Goal: Task Accomplishment & Management: Complete application form

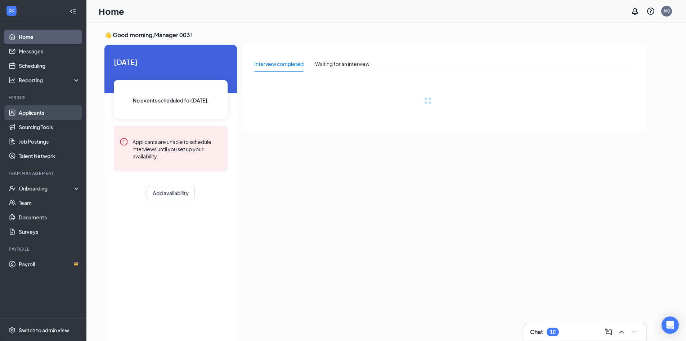
click at [52, 112] on link "Applicants" at bounding box center [50, 112] width 62 height 14
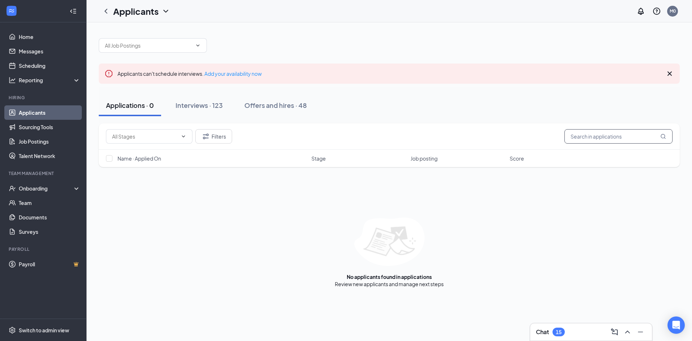
click at [629, 133] on input "text" at bounding box center [618, 136] width 108 height 14
click at [223, 104] on div "Interviews · 123" at bounding box center [198, 105] width 47 height 9
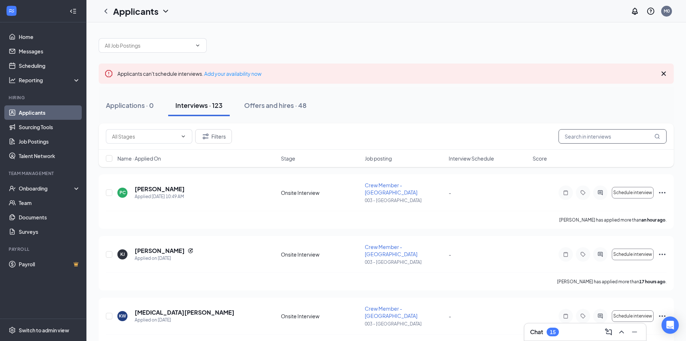
click at [632, 140] on input "text" at bounding box center [613, 136] width 108 height 14
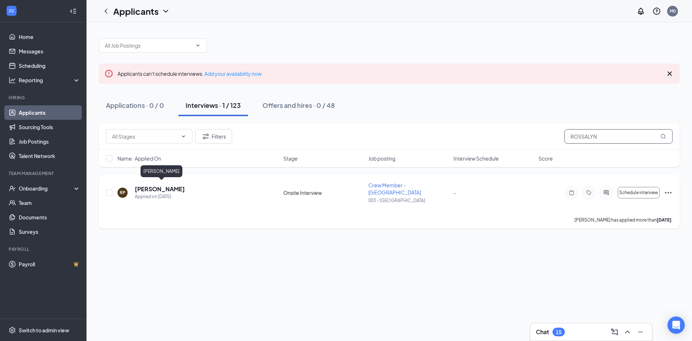
type input "ROSSALYN"
click at [177, 185] on h5 "[PERSON_NAME]" at bounding box center [160, 189] width 50 height 8
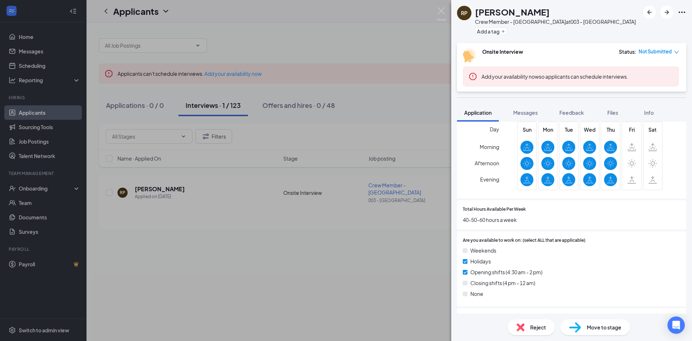
scroll to position [432, 0]
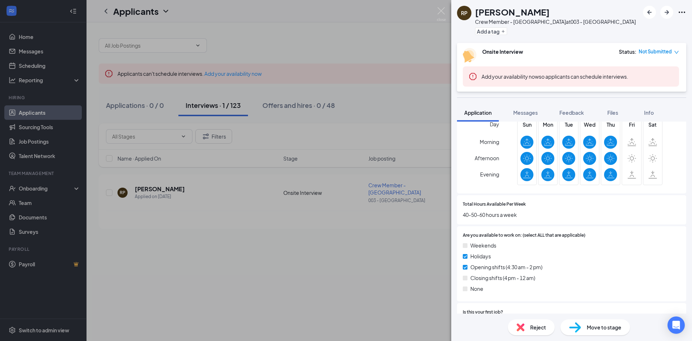
click at [430, 277] on div "RP [PERSON_NAME] Crew Member - [GEOGRAPHIC_DATA] at 003 - [GEOGRAPHIC_DATA] Add…" at bounding box center [346, 170] width 692 height 341
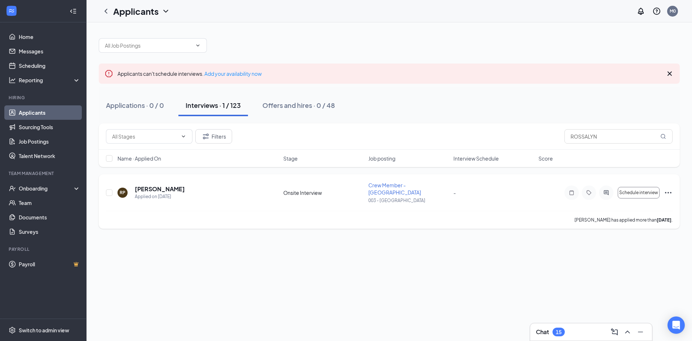
click at [667, 191] on icon "Ellipses" at bounding box center [668, 192] width 9 height 9
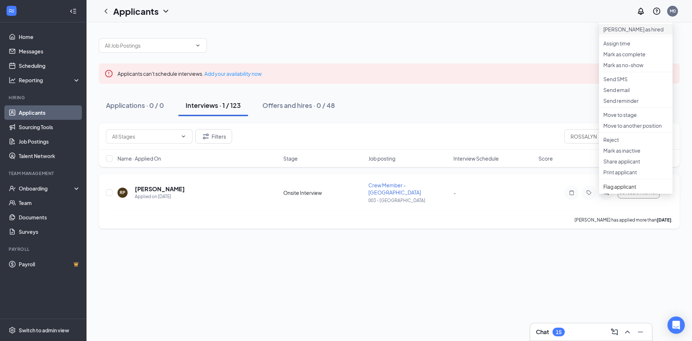
click at [621, 31] on p "[PERSON_NAME] as hired" at bounding box center [635, 29] width 65 height 7
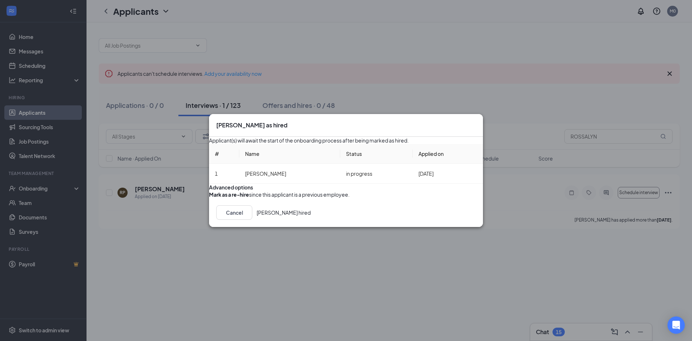
drag, startPoint x: 460, startPoint y: 242, endPoint x: 536, endPoint y: 134, distance: 131.7
click at [541, 193] on div "Mark as hired Applicant(s) will await the start of the onboarding process after…" at bounding box center [346, 170] width 692 height 341
click at [476, 121] on icon "Cross" at bounding box center [476, 121] width 0 height 0
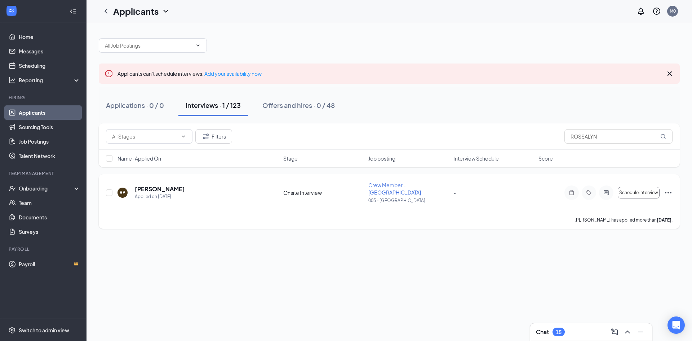
click at [669, 188] on icon "Ellipses" at bounding box center [668, 192] width 9 height 9
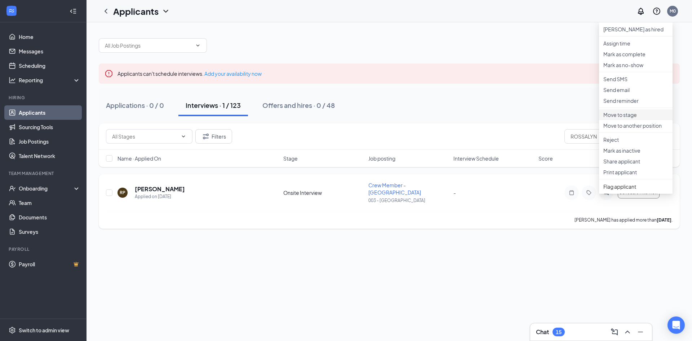
click at [627, 118] on p "Move to stage" at bounding box center [635, 114] width 65 height 7
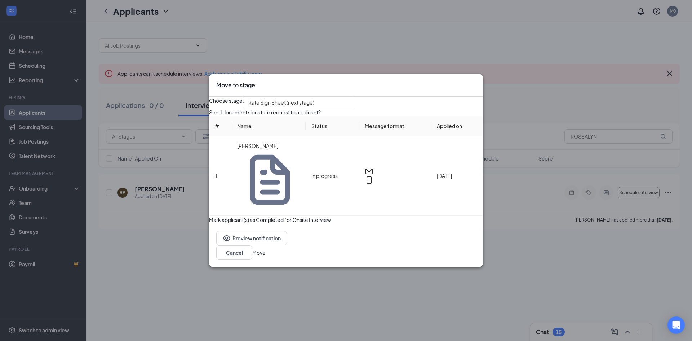
click at [266, 248] on button "Move" at bounding box center [258, 252] width 13 height 8
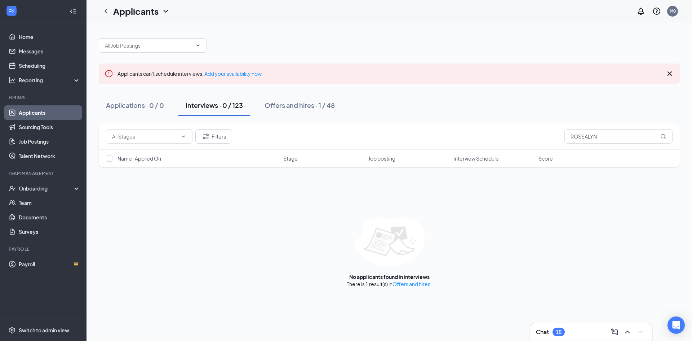
click at [234, 112] on button "Interviews · 0 / 123" at bounding box center [214, 105] width 72 height 22
click at [314, 107] on div "Offers and hires · 1 / 48" at bounding box center [299, 105] width 70 height 9
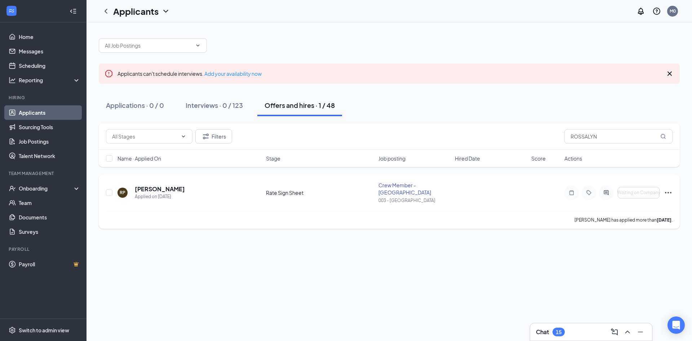
click at [669, 188] on icon "Ellipses" at bounding box center [668, 192] width 9 height 9
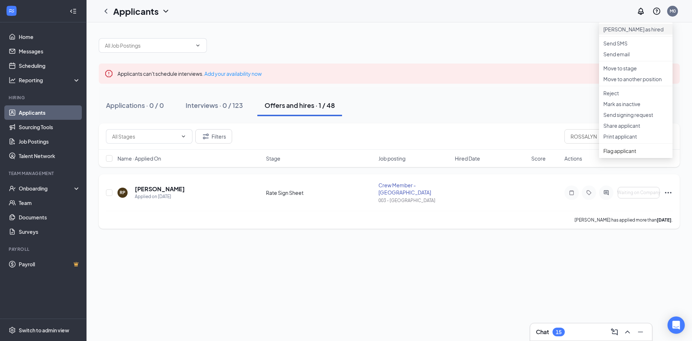
click at [610, 31] on p "[PERSON_NAME] as hired" at bounding box center [635, 29] width 65 height 7
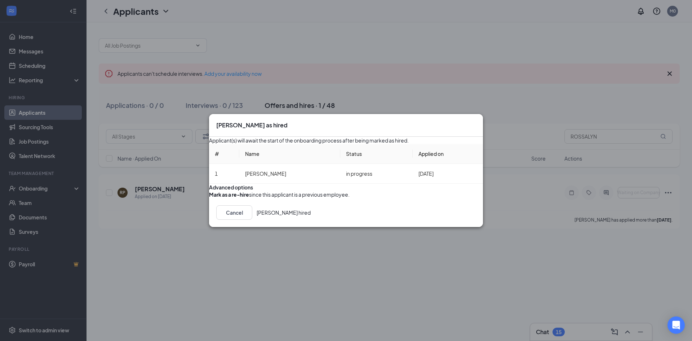
click at [311, 219] on button "[PERSON_NAME] hired" at bounding box center [284, 212] width 54 height 14
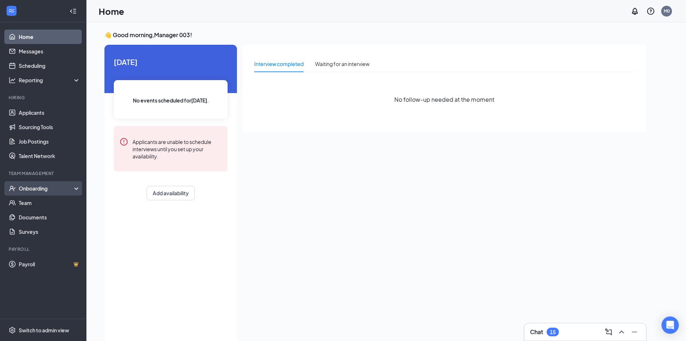
click at [52, 187] on div "Onboarding" at bounding box center [46, 187] width 55 height 7
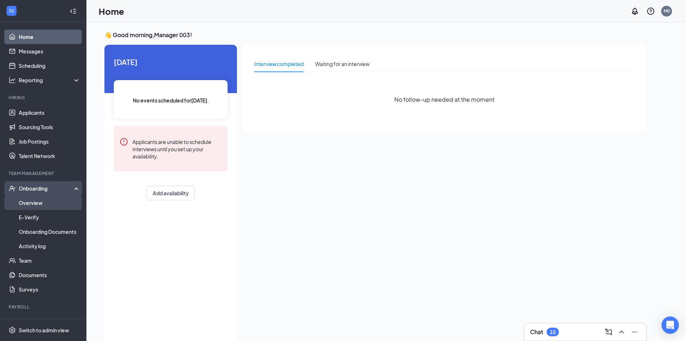
click at [50, 201] on link "Overview" at bounding box center [50, 202] width 62 height 14
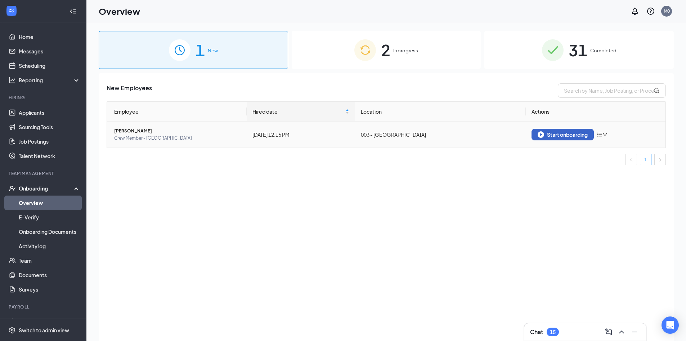
click at [574, 136] on div "Start onboarding" at bounding box center [563, 134] width 50 height 6
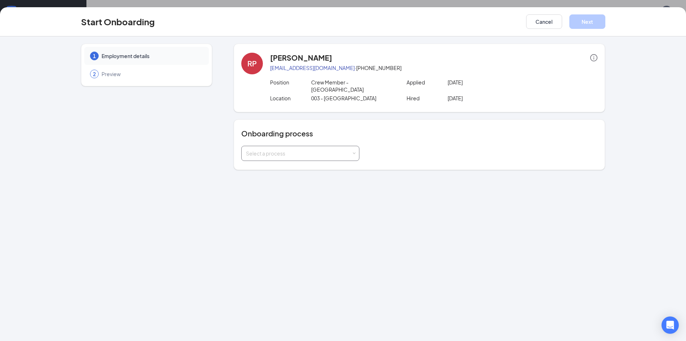
click at [284, 150] on div "Select a process" at bounding box center [299, 153] width 106 height 7
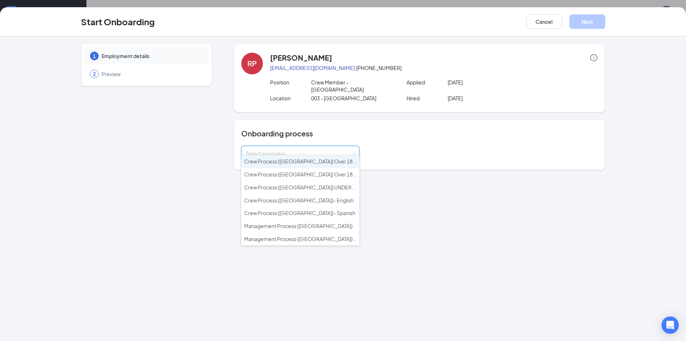
click at [286, 161] on span "Crew Process (NC) Over 18 - English" at bounding box center [308, 161] width 129 height 6
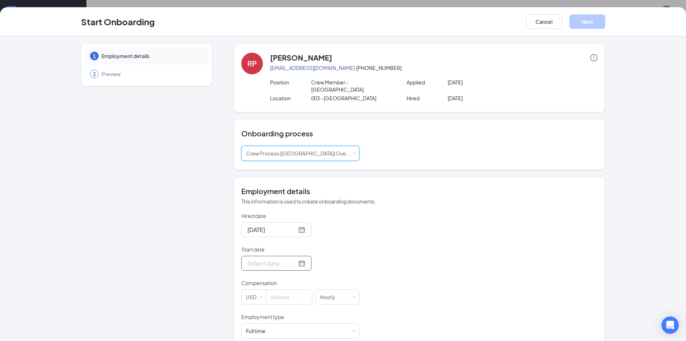
click at [277, 258] on input "Start date" at bounding box center [272, 262] width 49 height 9
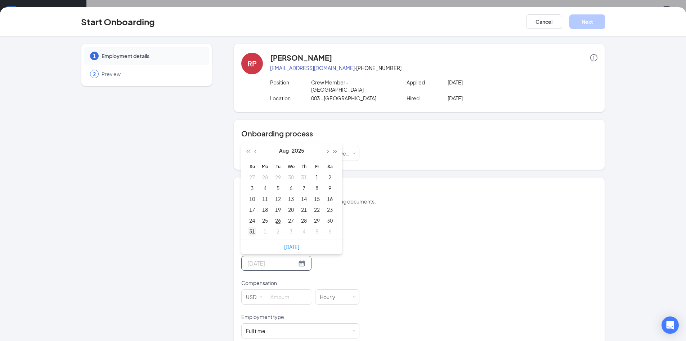
type input "Aug 31, 2025"
click at [251, 227] on div "31" at bounding box center [252, 231] width 9 height 9
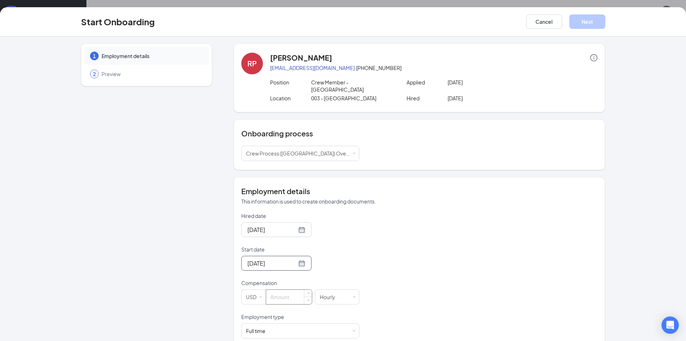
click at [293, 289] on input at bounding box center [289, 296] width 46 height 14
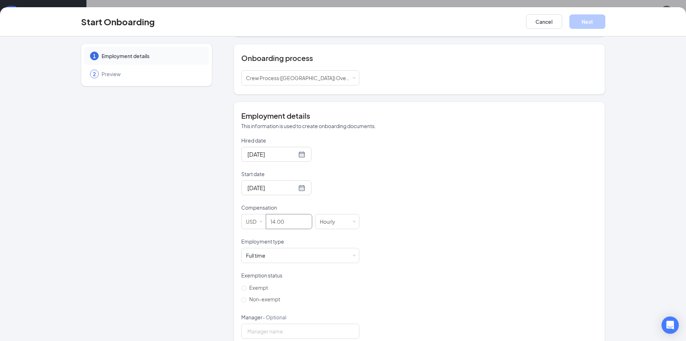
scroll to position [82, 0]
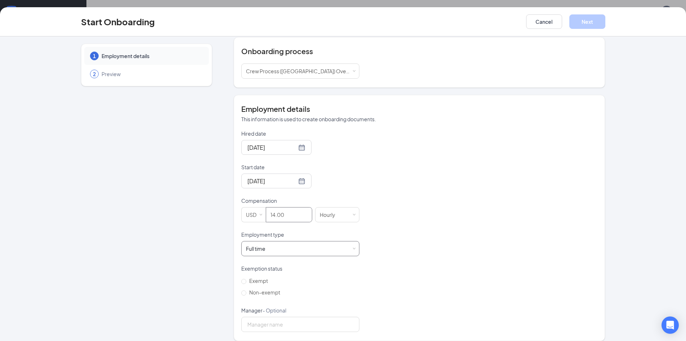
type input "14"
click at [279, 241] on div "Full time Works 30+ hours per week and is reasonably expected to work" at bounding box center [300, 248] width 109 height 14
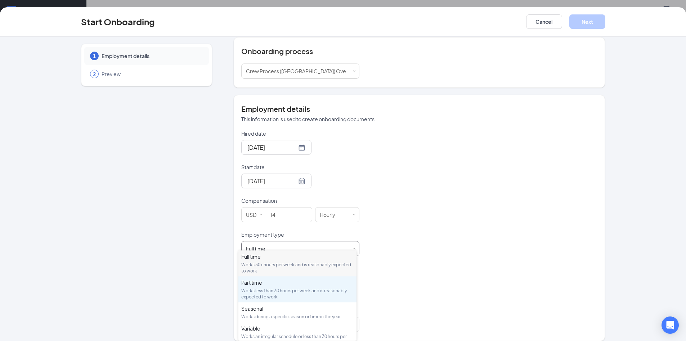
click at [279, 289] on div "Works less than 30 hours per week and is reasonably expected to work" at bounding box center [297, 293] width 112 height 12
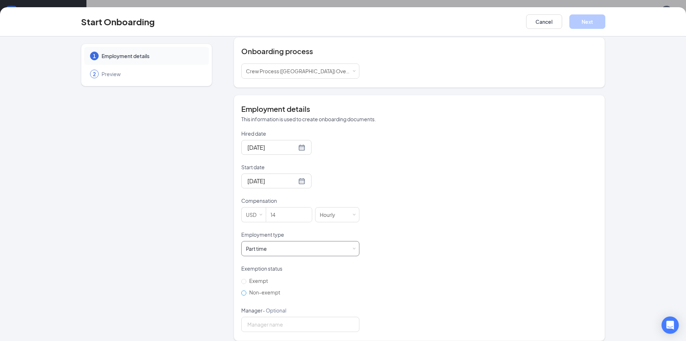
scroll to position [32, 0]
click at [242, 290] on input "Non-exempt" at bounding box center [243, 292] width 5 height 5
radio input "true"
click at [589, 25] on button "Next" at bounding box center [588, 21] width 36 height 14
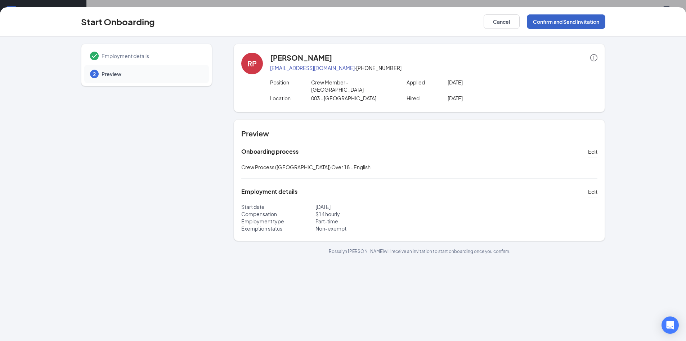
click at [589, 19] on button "Confirm and Send Invitation" at bounding box center [566, 21] width 79 height 14
